Goal: Task Accomplishment & Management: Use online tool/utility

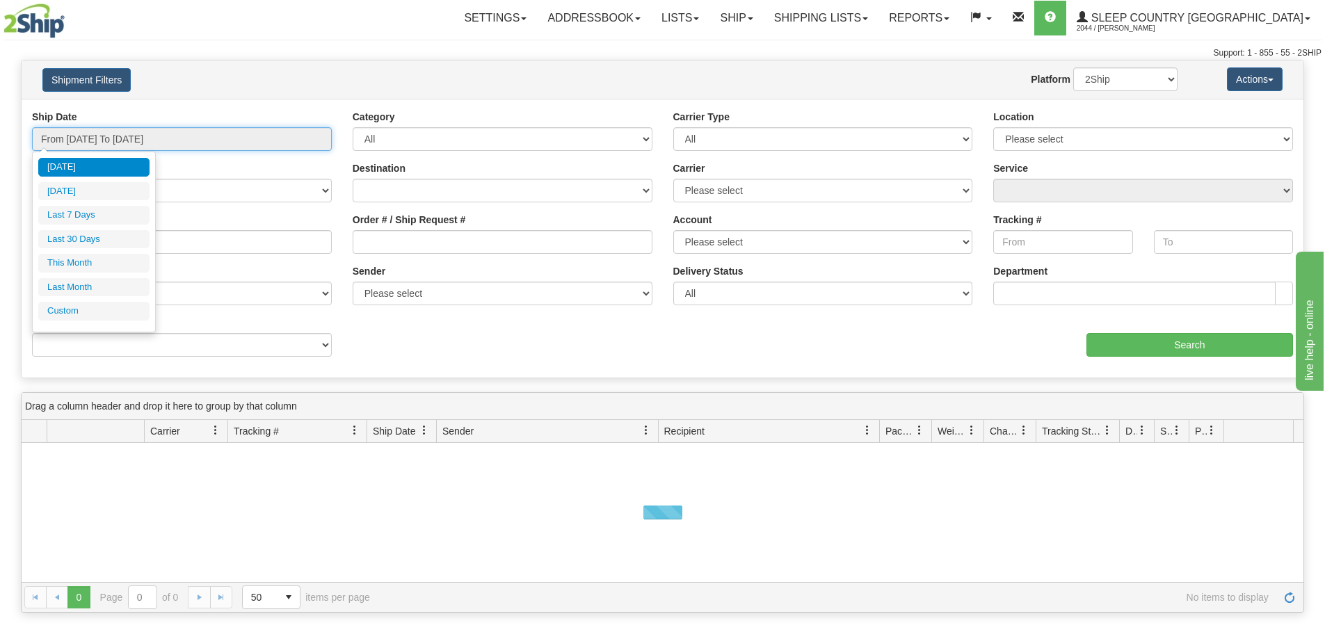
click at [218, 141] on input "From [DATE] To [DATE]" at bounding box center [182, 139] width 300 height 24
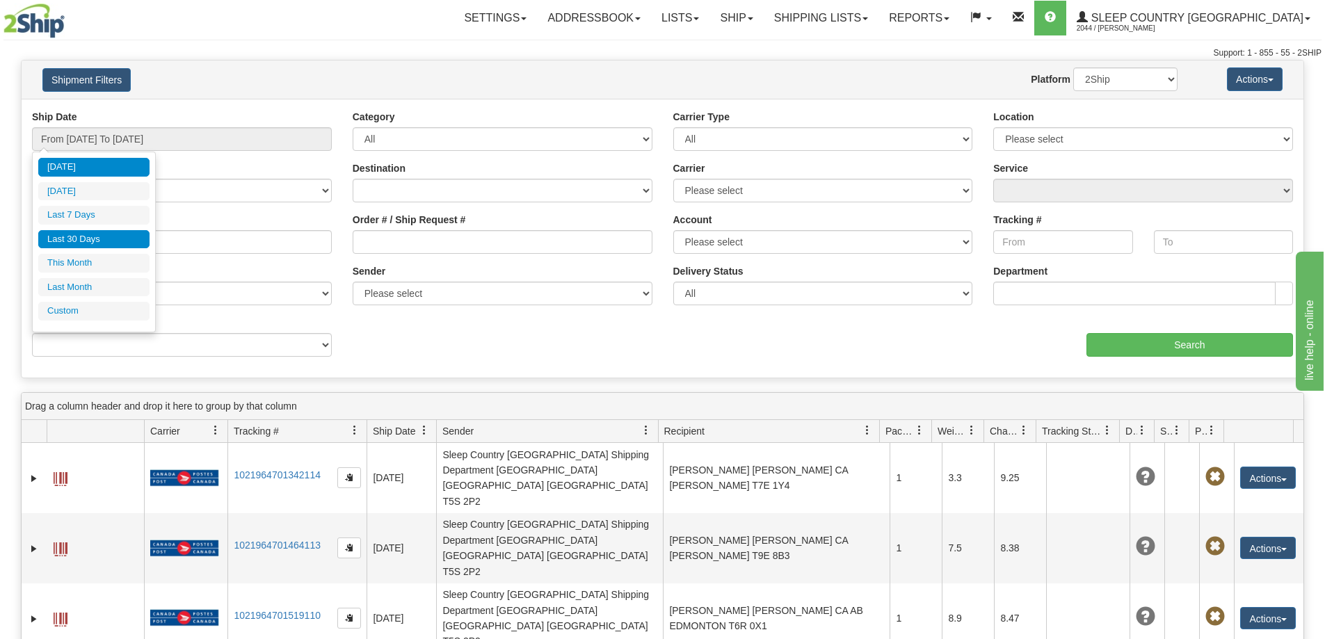
click at [127, 248] on li "Last 30 Days" at bounding box center [93, 239] width 111 height 19
type input "From [DATE] To [DATE]"
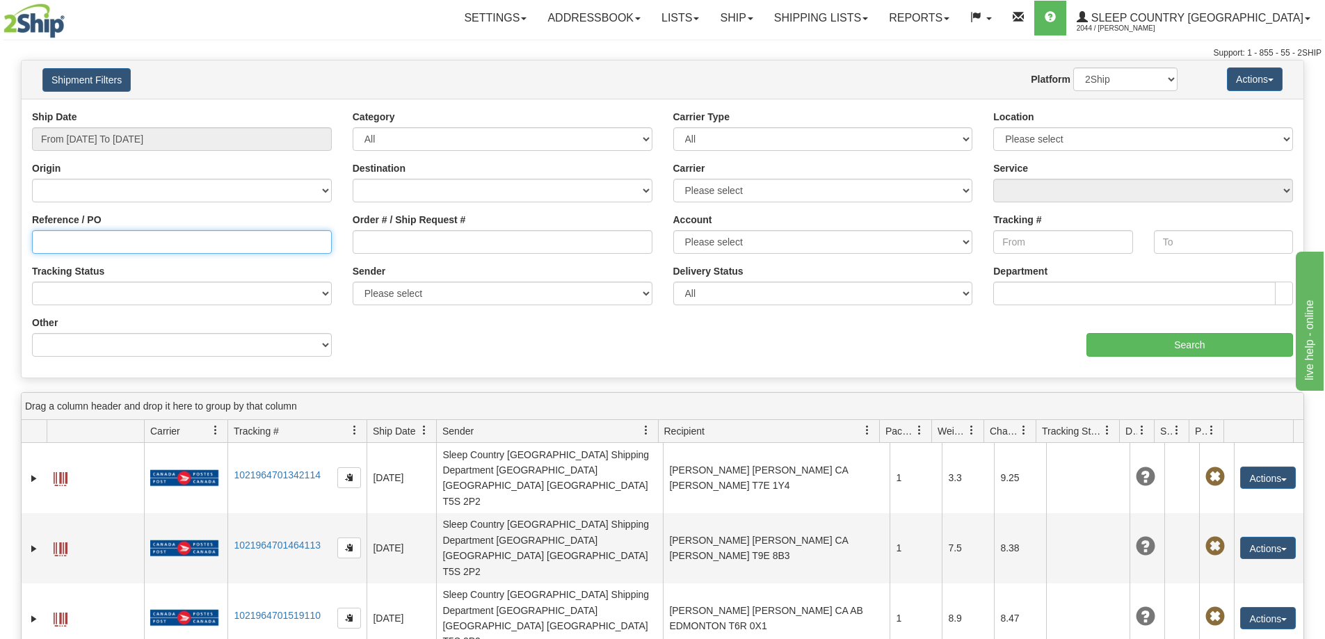
click at [154, 243] on input "Reference / PO" at bounding box center [182, 242] width 300 height 24
paste input "9000I058700"
type input "9000I058700"
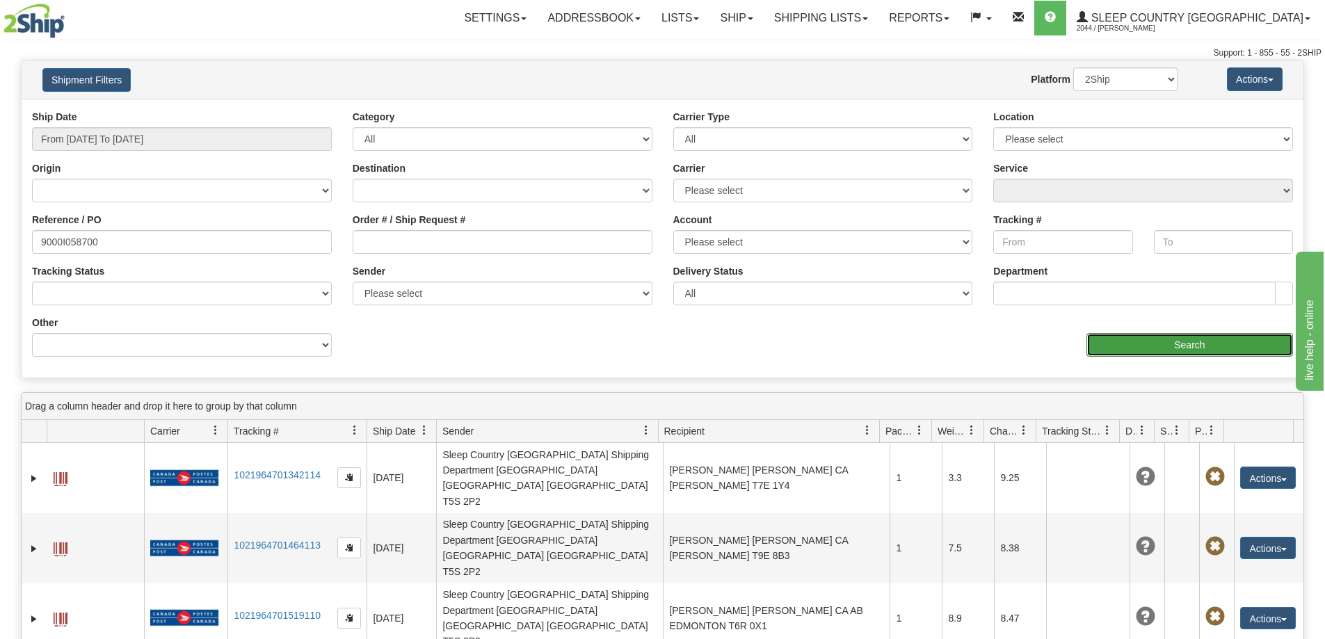
click at [1144, 343] on input "Search" at bounding box center [1189, 345] width 207 height 24
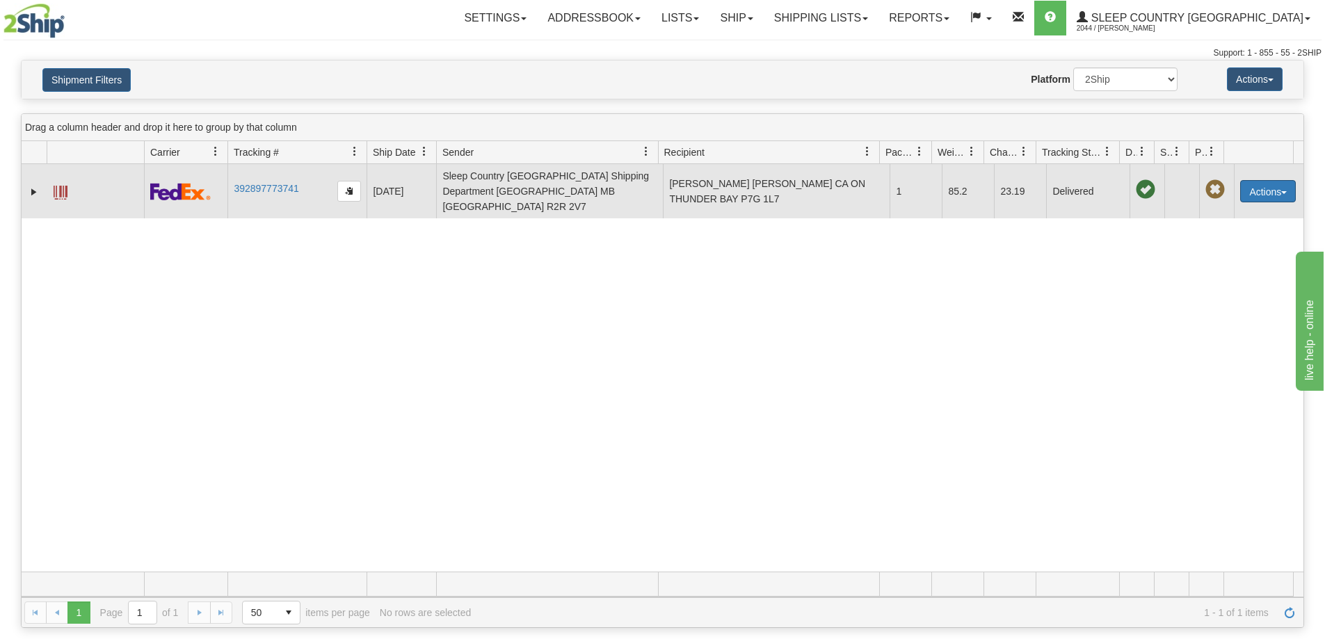
click at [1276, 180] on button "Actions" at bounding box center [1268, 191] width 56 height 22
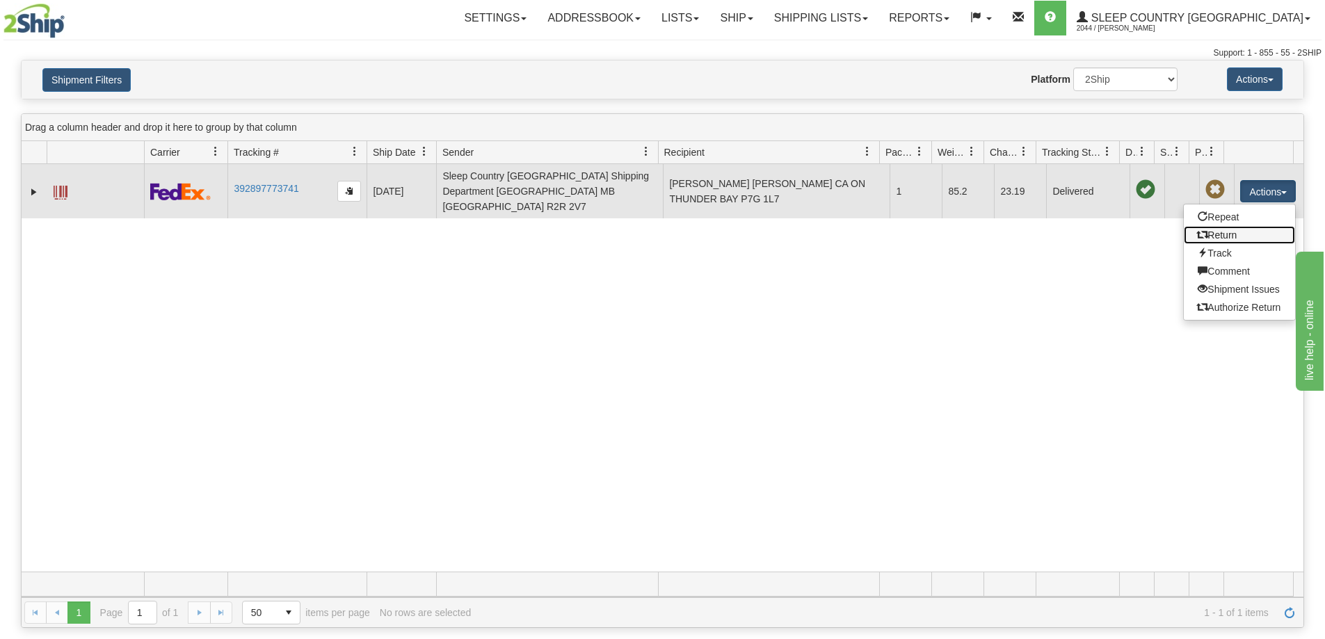
click at [1222, 226] on link "Return" at bounding box center [1239, 235] width 111 height 18
click at [266, 183] on link "392897773741" at bounding box center [266, 188] width 65 height 11
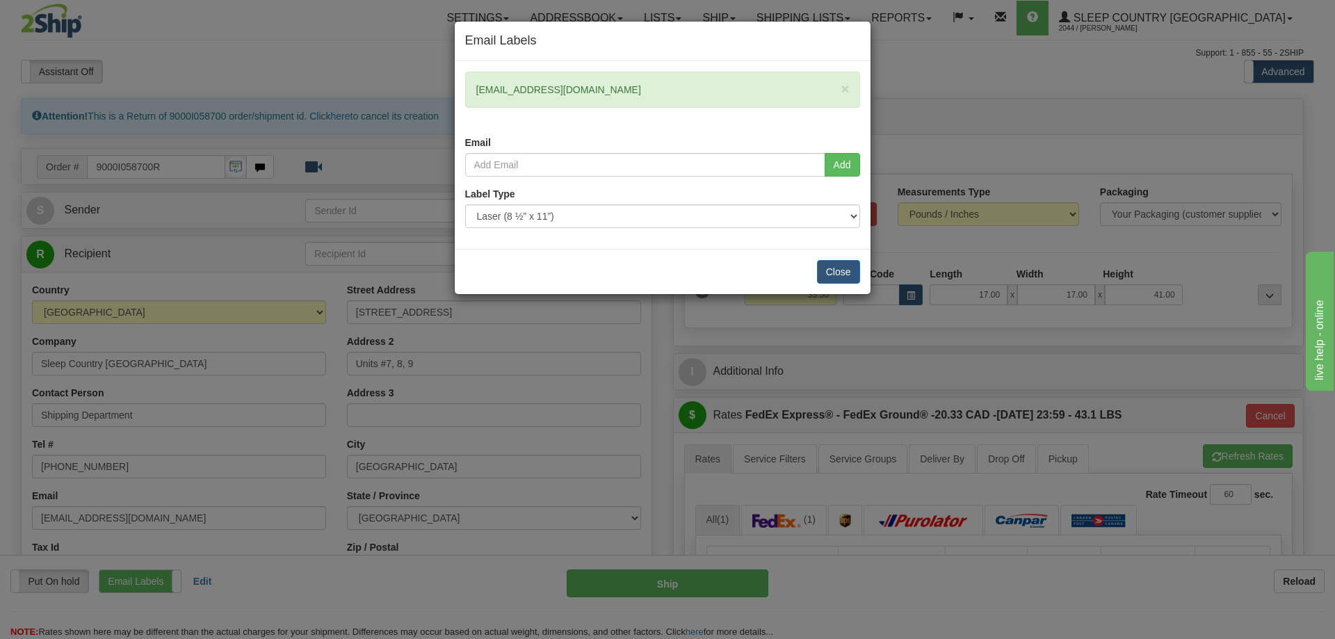
drag, startPoint x: 565, startPoint y: 89, endPoint x: 473, endPoint y: 92, distance: 91.9
click at [473, 92] on div "× melissaojigho@gmail.com" at bounding box center [662, 90] width 395 height 36
copy div "melissaojigho@gmail.com"
click at [598, 165] on input "email" at bounding box center [645, 165] width 360 height 24
paste input "melissaojigho@gmail.com"
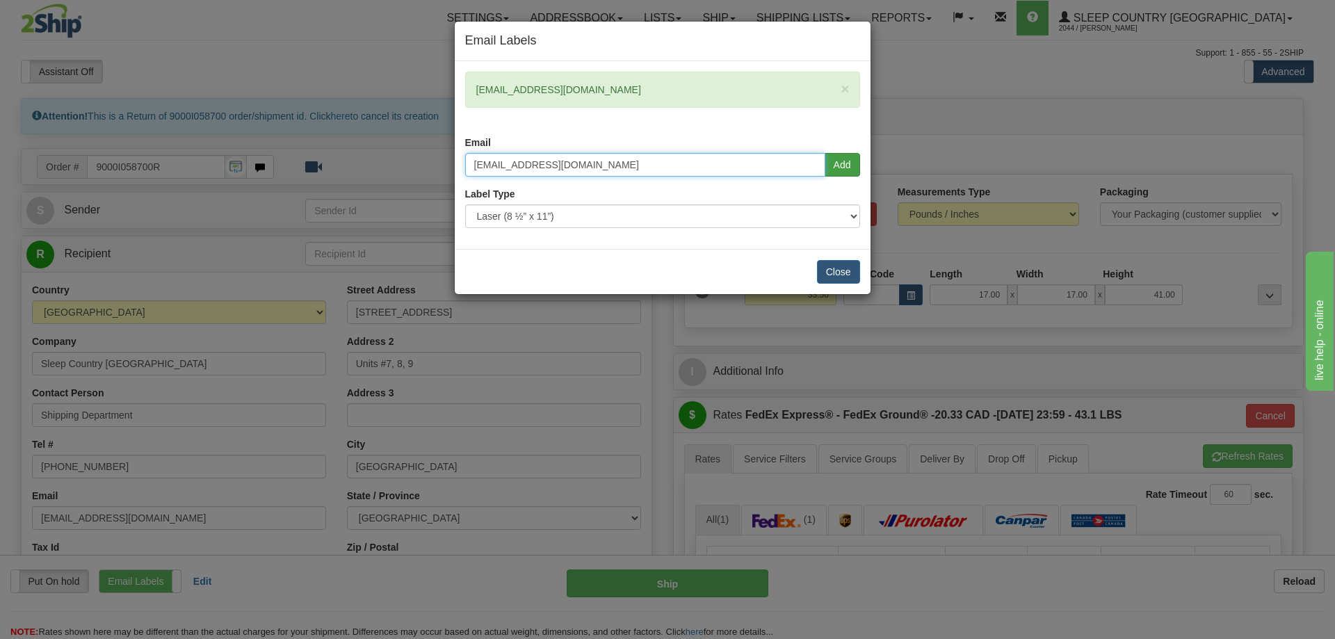
type input "melissaojigho@gmail.com"
click at [842, 165] on button "Add" at bounding box center [842, 165] width 35 height 24
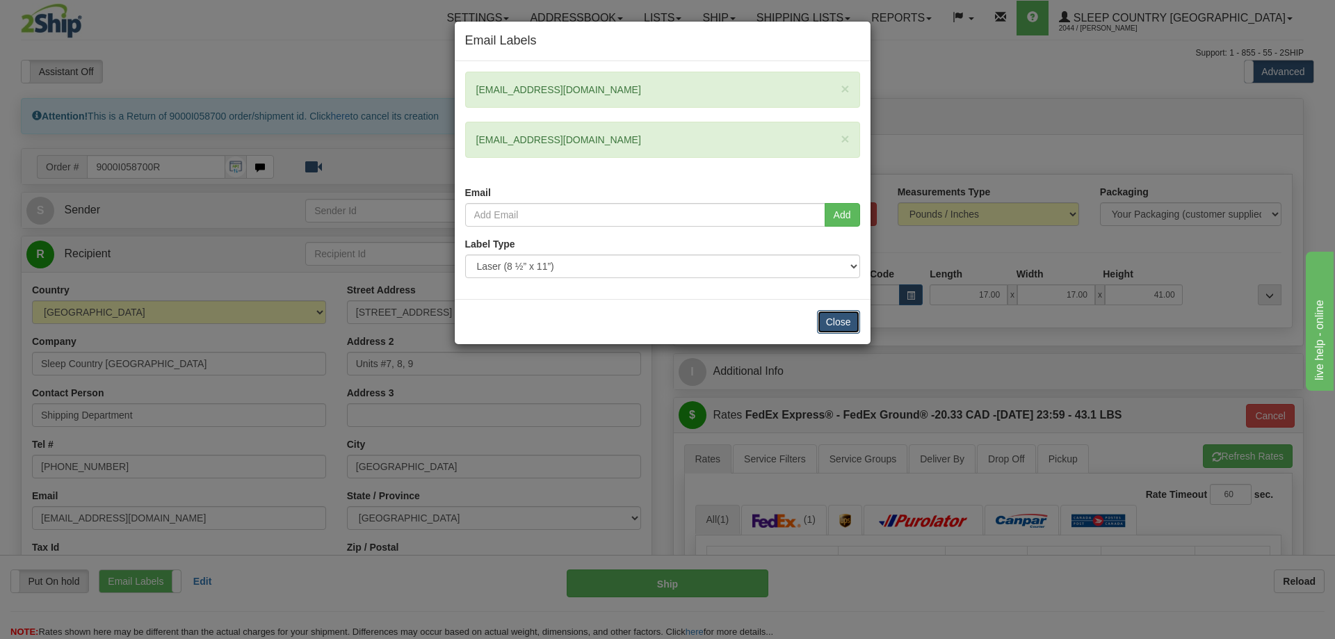
click at [839, 324] on button "Close" at bounding box center [838, 322] width 43 height 24
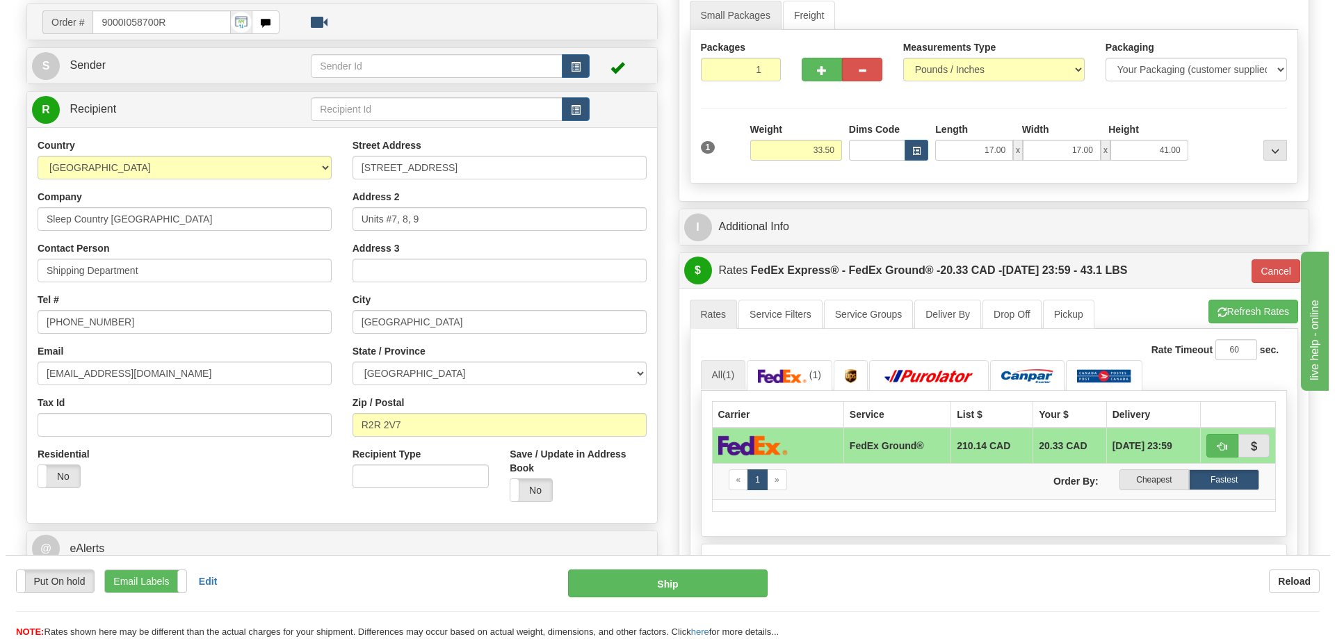
scroll to position [42, 0]
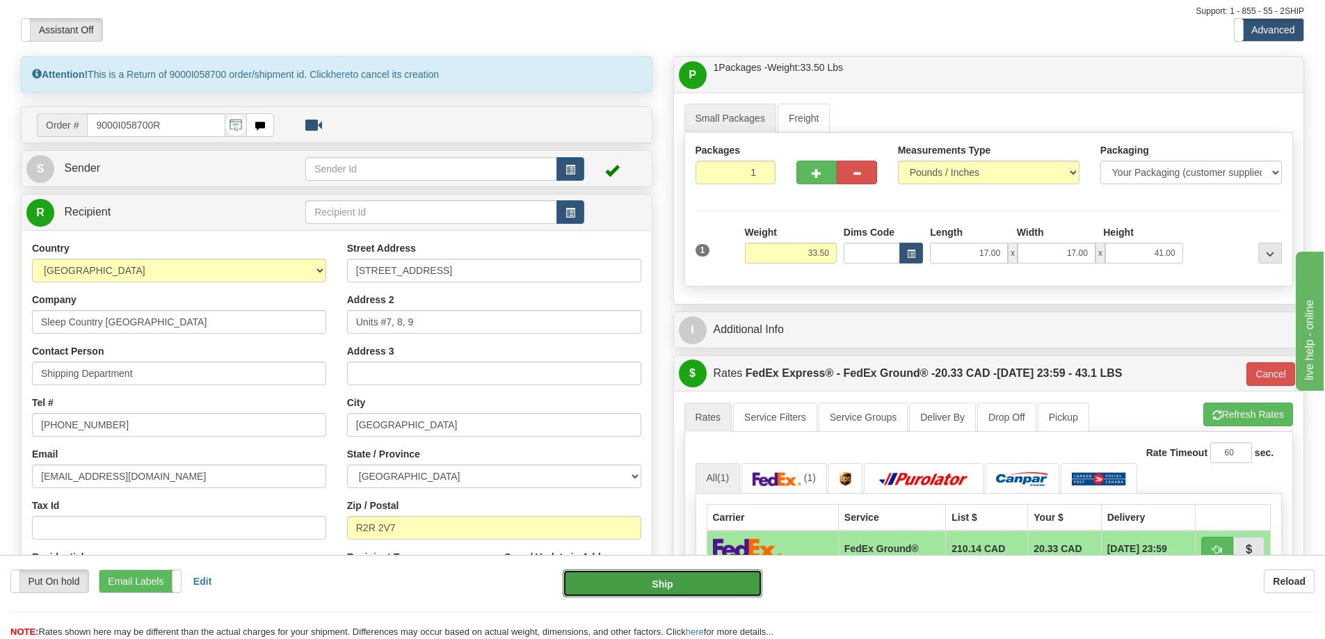
click at [654, 583] on button "Ship" at bounding box center [663, 584] width 200 height 28
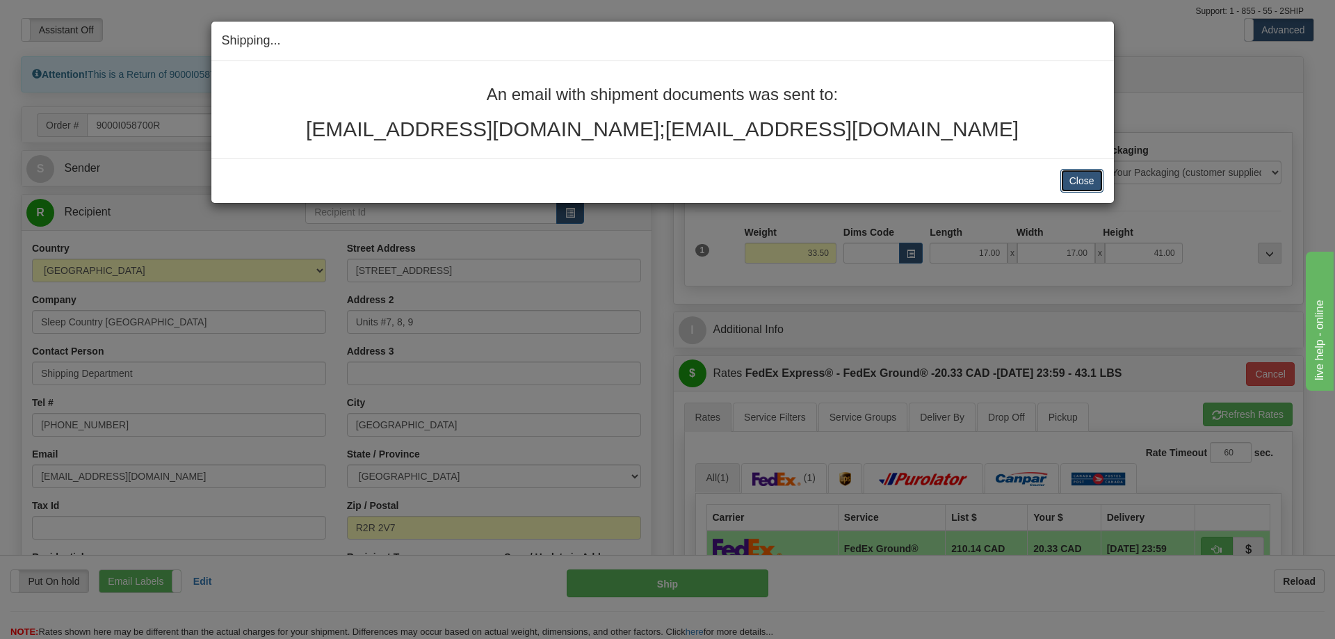
click at [1088, 184] on button "Close" at bounding box center [1082, 181] width 43 height 24
